Goal: Task Accomplishment & Management: Use online tool/utility

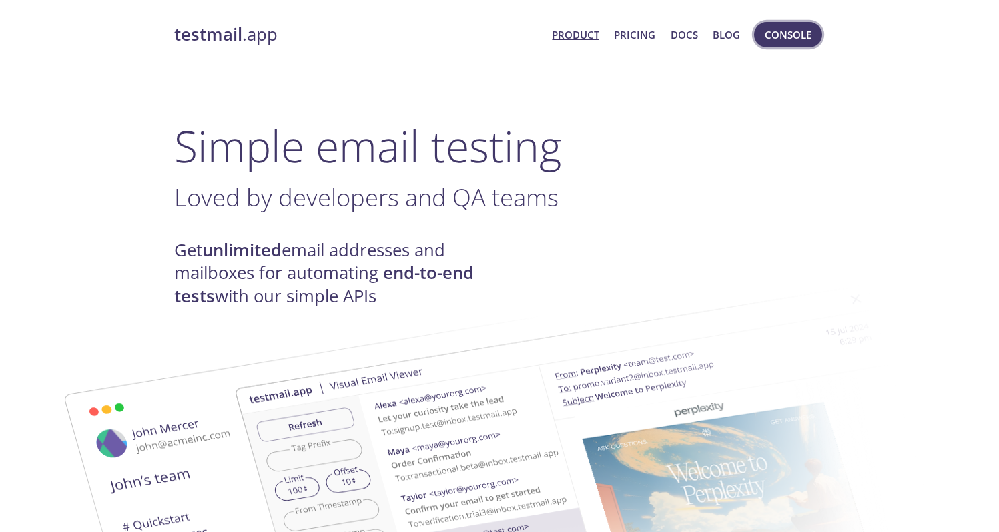
click at [791, 31] on span "Console" at bounding box center [788, 34] width 47 height 17
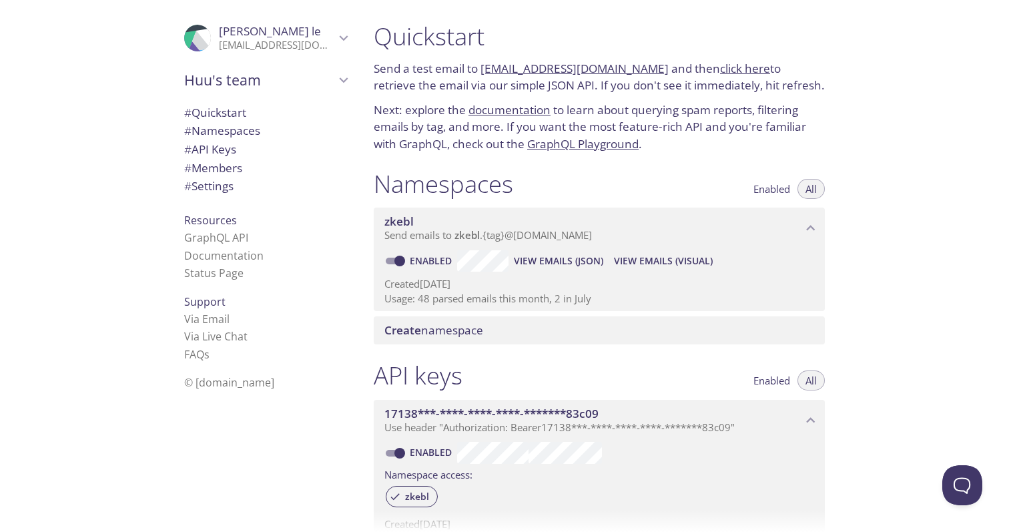
scroll to position [29, 0]
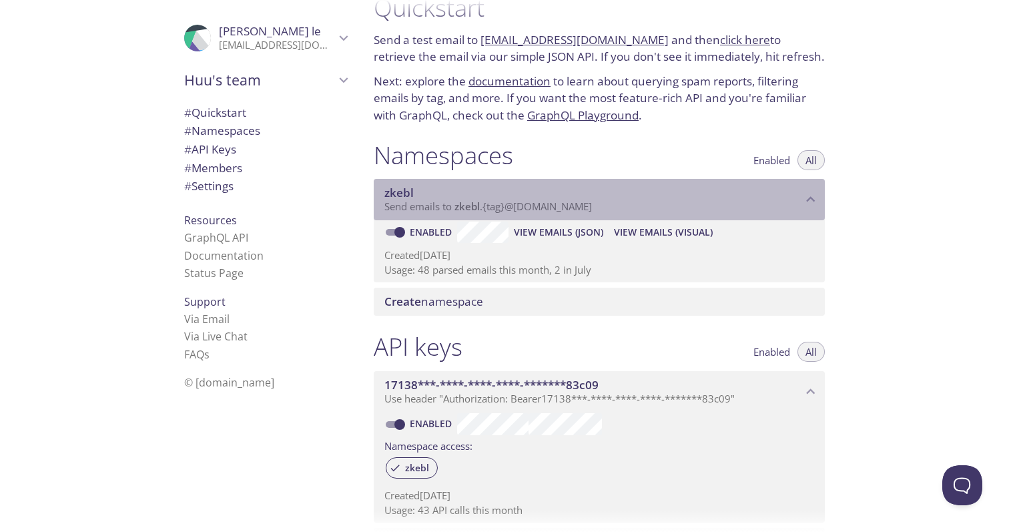
drag, startPoint x: 613, startPoint y: 206, endPoint x: 499, endPoint y: 212, distance: 113.7
click at [499, 212] on p "Send emails to zkebl . {tag} @[DOMAIN_NAME]" at bounding box center [593, 206] width 418 height 13
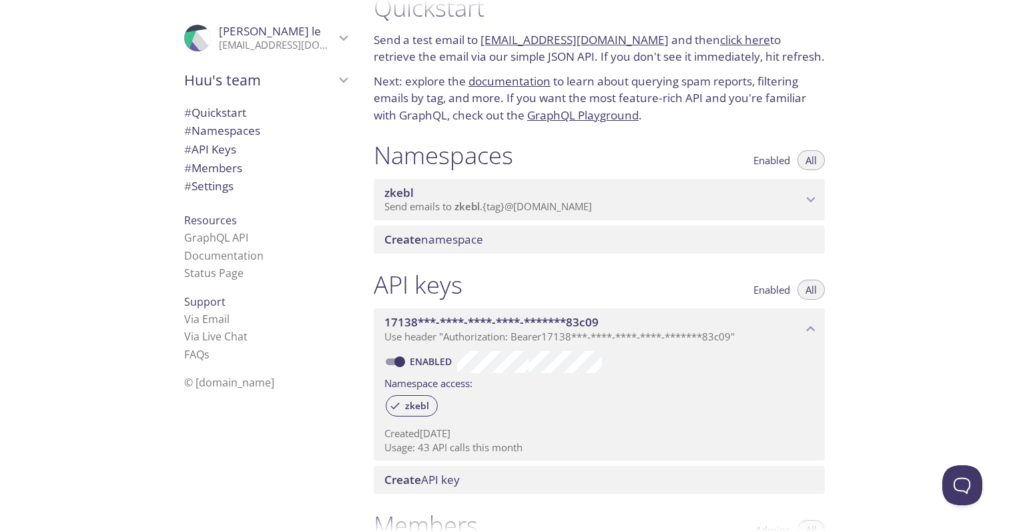
click at [526, 201] on span "Send emails to zkebl . {tag} @[DOMAIN_NAME]" at bounding box center [488, 206] width 208 height 13
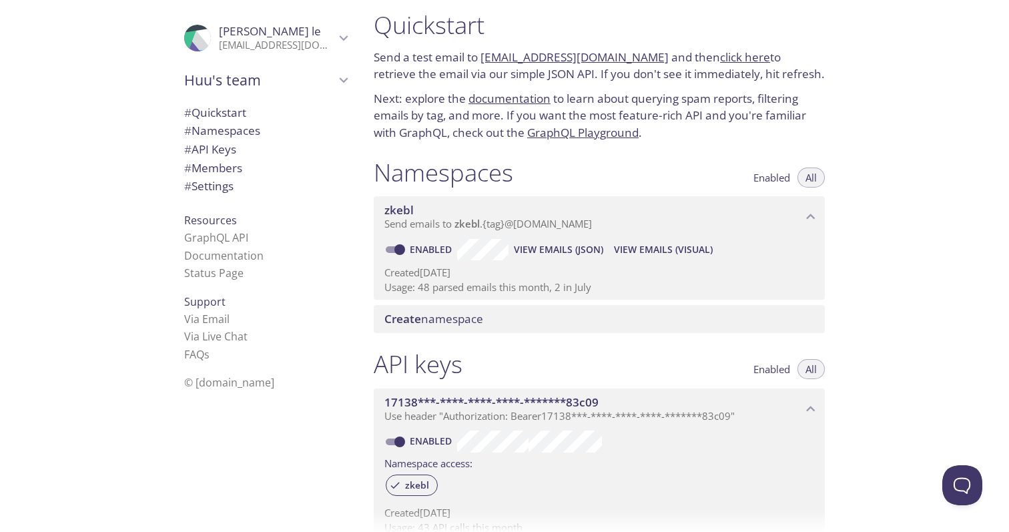
scroll to position [0, 0]
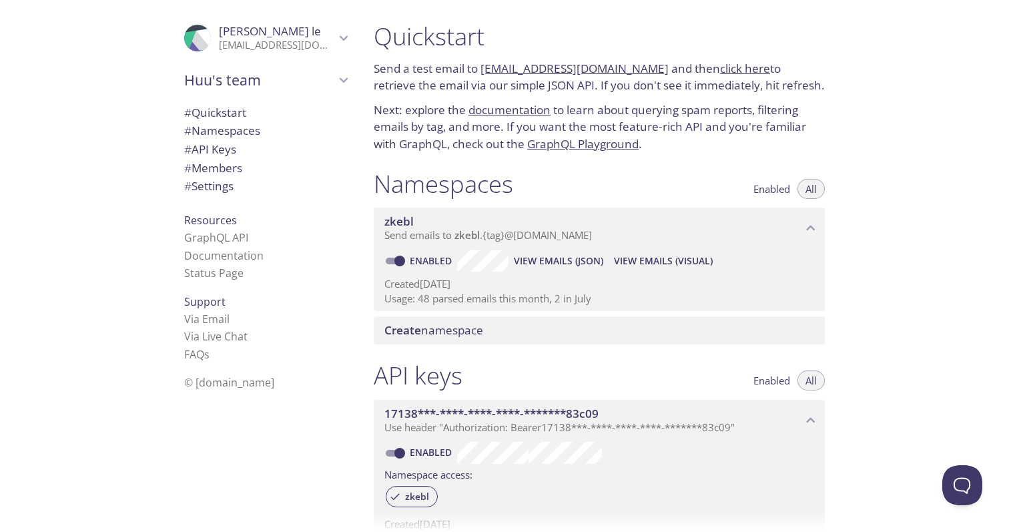
drag, startPoint x: 480, startPoint y: 68, endPoint x: 639, endPoint y: 67, distance: 159.5
click at [639, 67] on p "Send a test email to [EMAIL_ADDRESS][DOMAIN_NAME] and then click here to retrie…" at bounding box center [599, 77] width 451 height 34
click at [657, 53] on div "Quickstart Send a test email to [EMAIL_ADDRESS][DOMAIN_NAME] and then click her…" at bounding box center [599, 87] width 473 height 148
drag, startPoint x: 642, startPoint y: 67, endPoint x: 483, endPoint y: 61, distance: 159.7
click at [483, 61] on p "Send a test email to [EMAIL_ADDRESS][DOMAIN_NAME] and then click here to retrie…" at bounding box center [599, 77] width 451 height 34
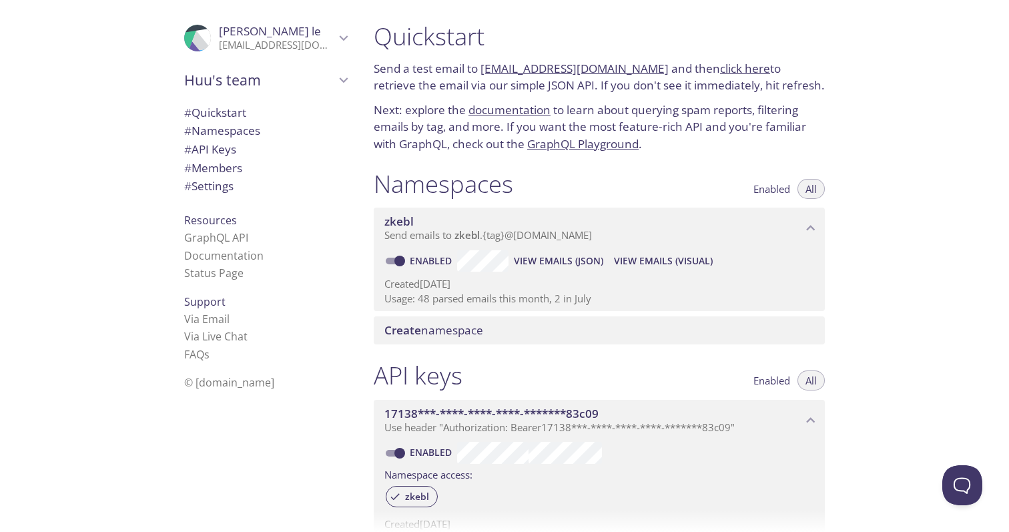
copy link "[EMAIL_ADDRESS][DOMAIN_NAME]"
click at [720, 71] on link "click here" at bounding box center [745, 68] width 50 height 15
